Goal: Task Accomplishment & Management: Manage account settings

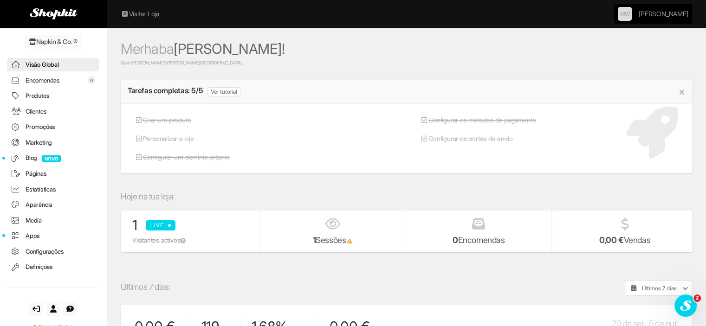
click at [58, 77] on link "Encomendas 0" at bounding box center [53, 80] width 92 height 13
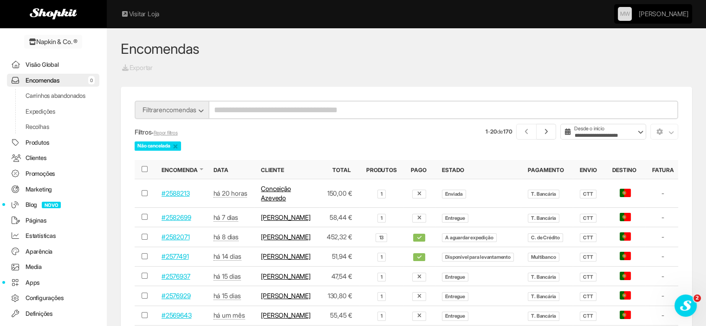
click at [43, 79] on link "Encomendas 0" at bounding box center [53, 80] width 92 height 13
